Goal: Check status: Check status

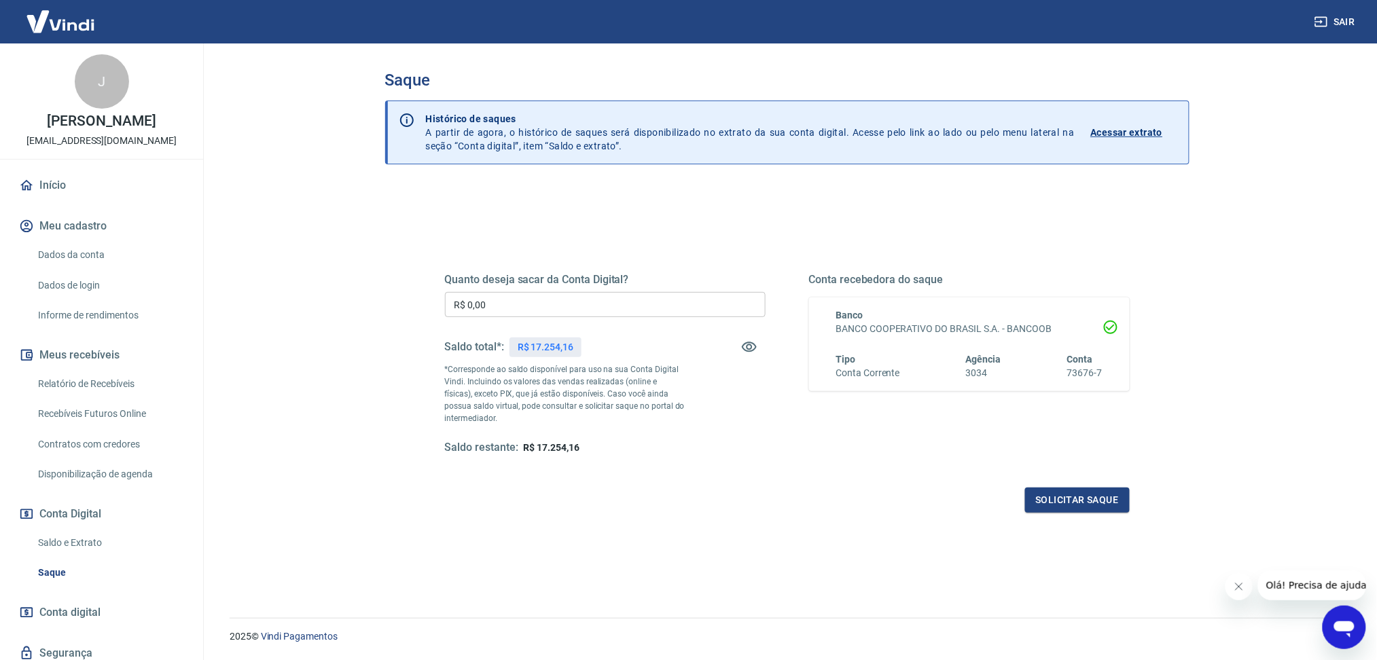
click at [111, 536] on link "Saldo e Extrato" at bounding box center [110, 543] width 154 height 28
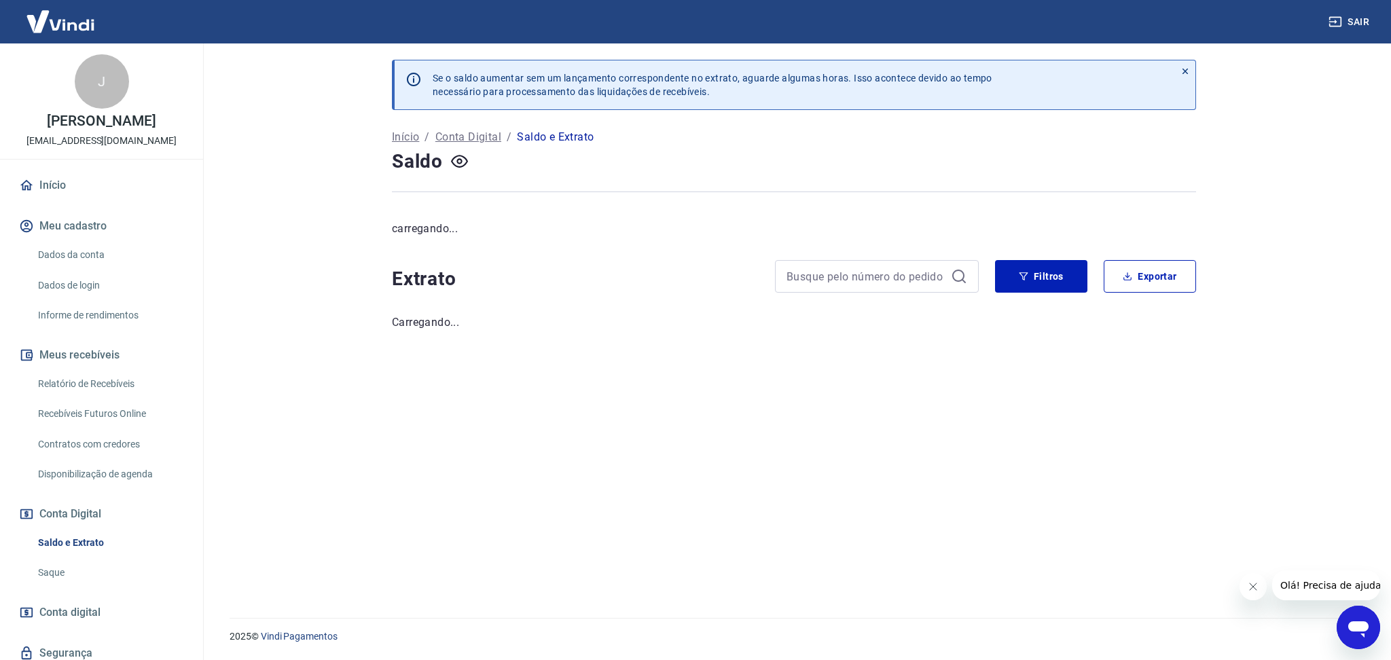
drag, startPoint x: 1245, startPoint y: 585, endPoint x: 2431, endPoint y: 1038, distance: 1269.4
click at [1245, 585] on button "Fechar mensagem da empresa" at bounding box center [1252, 586] width 27 height 27
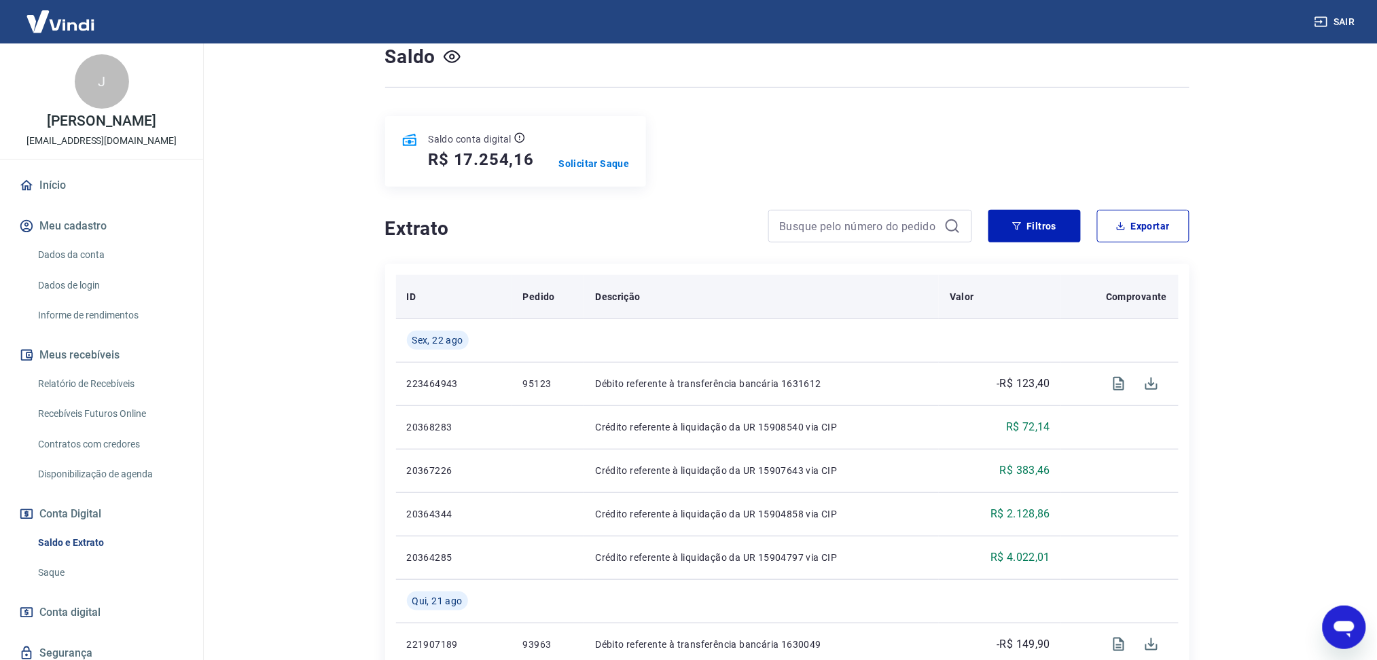
scroll to position [90, 0]
